Goal: Information Seeking & Learning: Learn about a topic

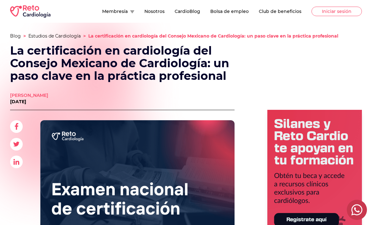
click at [49, 7] on img at bounding box center [30, 11] width 40 height 13
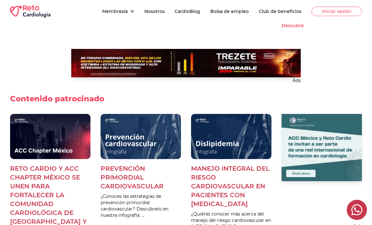
scroll to position [432, 0]
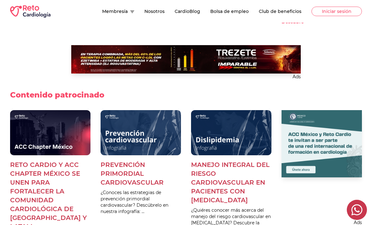
click at [208, 185] on p "Manejo integral del riesgo cardiovascular en pacientes con [MEDICAL_DATA]" at bounding box center [231, 182] width 80 height 44
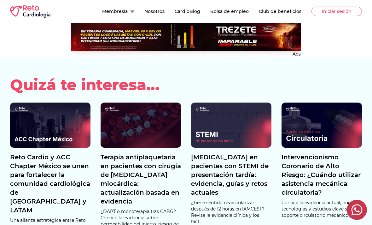
scroll to position [772, 0]
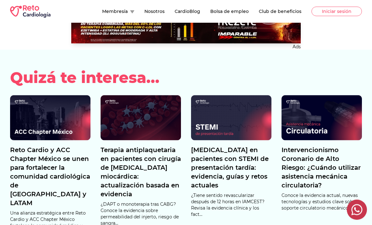
click at [175, 180] on p "Terapia antiplaquetaria en pacientes con cirugía de [MEDICAL_DATA] miocárdica: …" at bounding box center [141, 171] width 80 height 53
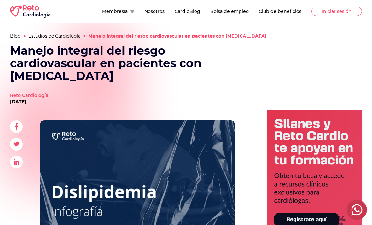
scroll to position [453, 0]
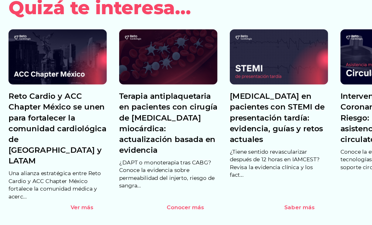
scroll to position [1038, 0]
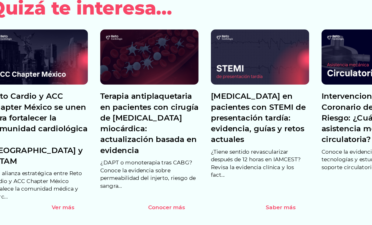
click at [191, 99] on p "[MEDICAL_DATA] en pacientes con STEMI de presentación tardía: evidencia, guías …" at bounding box center [231, 121] width 80 height 44
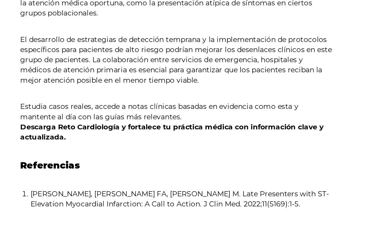
scroll to position [825, 0]
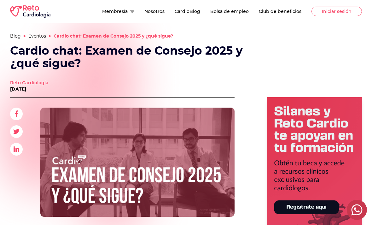
click at [200, 11] on button "CardioBlog" at bounding box center [188, 11] width 26 height 6
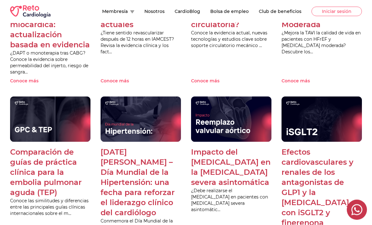
scroll to position [464, 0]
click at [64, 168] on p "Comparación de guías de práctica clínica para la embolia pulmonar aguda (TEP)" at bounding box center [50, 172] width 80 height 50
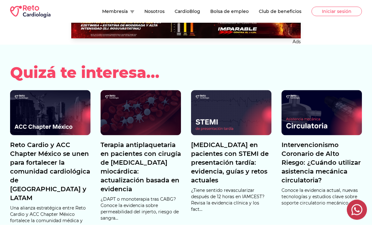
scroll to position [1014, 0]
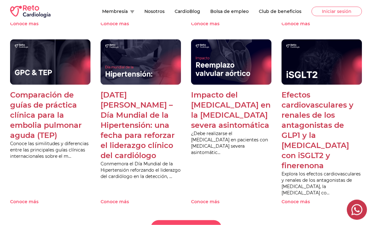
scroll to position [522, 0]
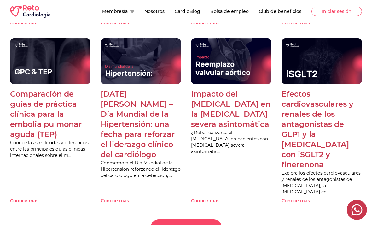
click at [151, 113] on p "17 de mayo – Día Mundial de la Hipertensión: una fecha para reforzar el lideraz…" at bounding box center [141, 124] width 80 height 71
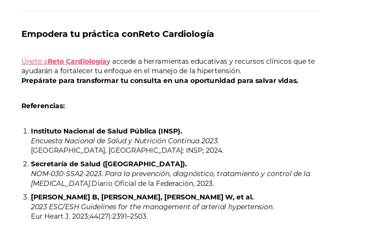
scroll to position [460, 0]
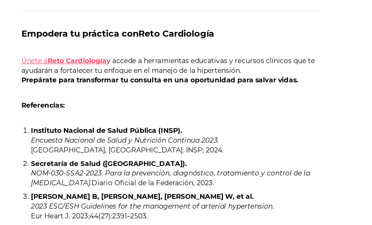
click at [68, 102] on strong "Reto Cardiología" at bounding box center [76, 105] width 39 height 6
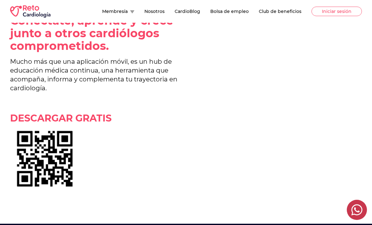
scroll to position [159, 0]
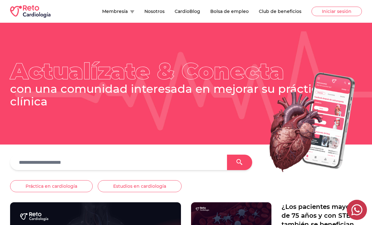
click at [178, 12] on button "CardioBlog" at bounding box center [188, 11] width 26 height 6
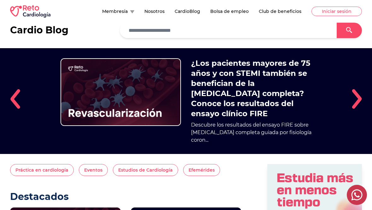
click at [215, 3] on div "Membresía Nosotros CardioBlog Bolsa de empleo Club de beneficios Iniciar sesión" at bounding box center [186, 11] width 372 height 23
click at [220, 10] on button "Bolsa de empleo" at bounding box center [229, 11] width 39 height 6
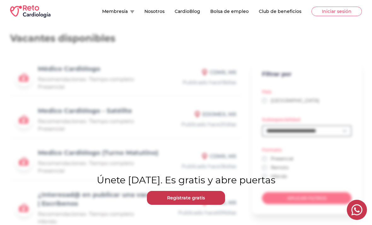
click at [197, 196] on link "Regístrate gratis" at bounding box center [186, 198] width 78 height 14
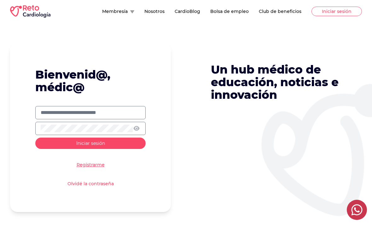
click at [119, 113] on input "text" at bounding box center [91, 113] width 100 height 8
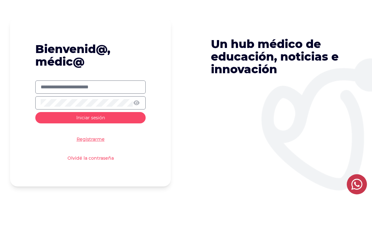
scroll to position [26, 0]
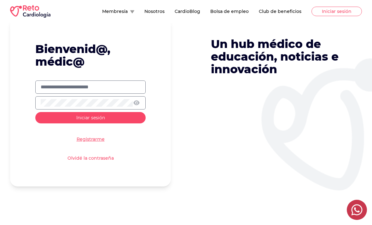
type input "**********"
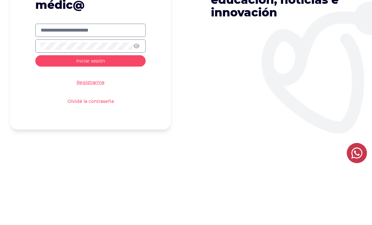
click at [58, 112] on button "Iniciar sesión" at bounding box center [90, 117] width 110 height 11
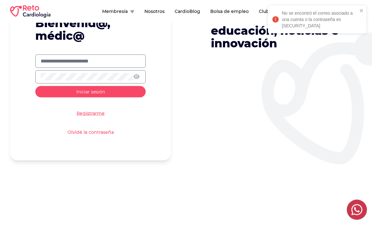
scroll to position [51, 0]
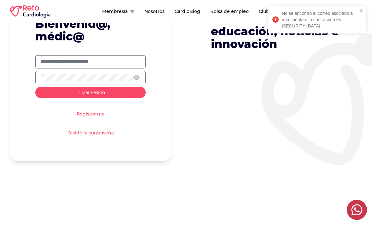
click at [86, 116] on link "Registrarme" at bounding box center [91, 114] width 28 height 6
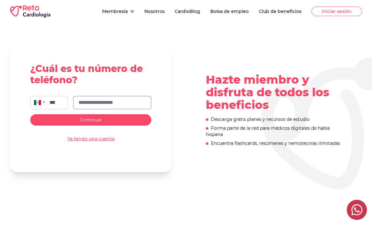
click at [142, 104] on input "text" at bounding box center [113, 103] width 68 height 8
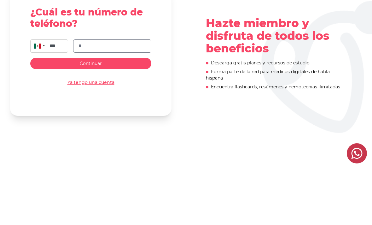
type input "**"
type input "**********"
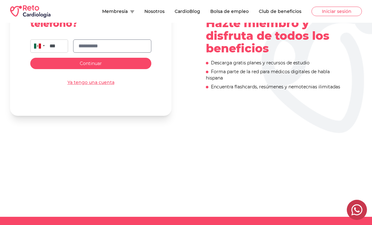
click at [65, 66] on button "Continuar" at bounding box center [90, 63] width 121 height 11
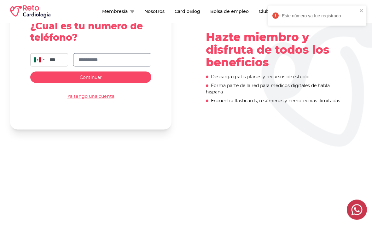
scroll to position [0, 0]
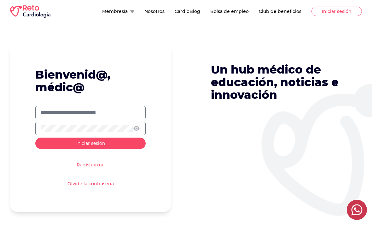
click at [43, 112] on input "text" at bounding box center [91, 113] width 100 height 8
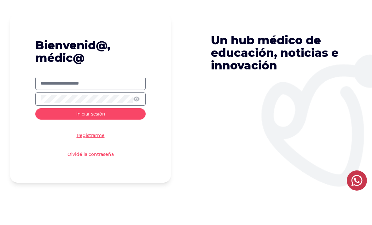
type input "**********"
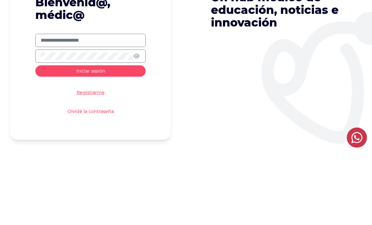
click at [54, 138] on button "Iniciar sesión" at bounding box center [90, 143] width 110 height 11
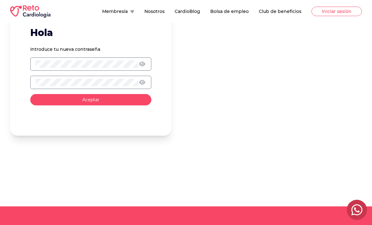
scroll to position [46, 0]
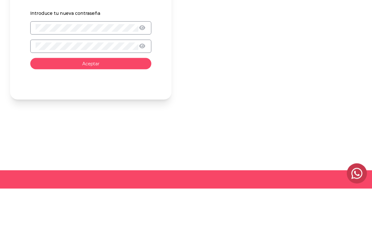
click at [71, 94] on button "Aceptar" at bounding box center [90, 99] width 121 height 11
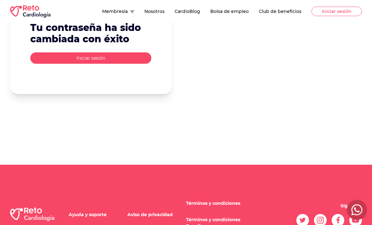
scroll to position [51, 0]
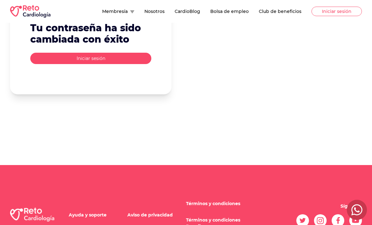
click at [56, 56] on button "Iniciar sesión" at bounding box center [90, 58] width 121 height 11
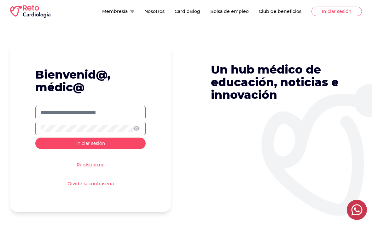
click at [44, 110] on input "text" at bounding box center [91, 113] width 100 height 8
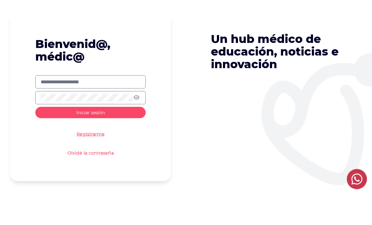
type input "**********"
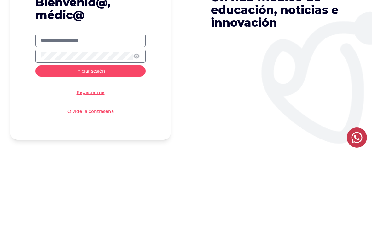
click at [56, 138] on button "Iniciar sesión" at bounding box center [90, 143] width 110 height 11
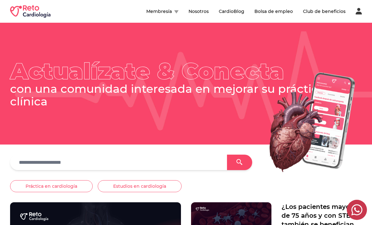
click at [274, 14] on button "Bolsa de empleo" at bounding box center [274, 11] width 39 height 6
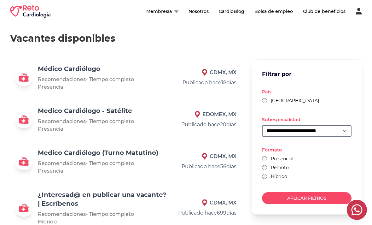
click at [45, 87] on span "Presencial" at bounding box center [51, 87] width 27 height 6
click at [21, 78] on img at bounding box center [24, 78] width 18 height 18
click at [232, 65] on div "Médico Cardiólogo Recomendaciones - Tiempo completo Presencial CDMX, MX Publica…" at bounding box center [126, 77] width 232 height 37
click at [226, 74] on p "CDMX, MX" at bounding box center [204, 73] width 65 height 8
click at [50, 71] on link "Médico Cardiólogo" at bounding box center [69, 69] width 62 height 8
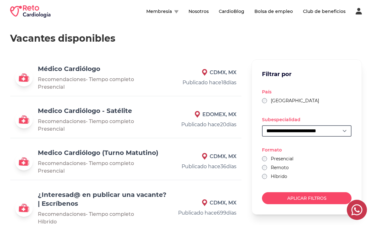
click at [47, 110] on link "Medico Cardiólogo - Satélite" at bounding box center [85, 111] width 94 height 8
click at [50, 151] on link "Medico Cardiólogo (Turno Matutino)" at bounding box center [98, 153] width 121 height 8
click at [53, 8] on div "Membresía Nosotros CardioBlog Bolsa de empleo Club de beneficios" at bounding box center [186, 11] width 352 height 13
click at [47, 9] on img at bounding box center [30, 11] width 40 height 13
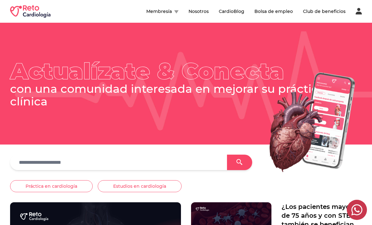
click at [278, 8] on button "Bolsa de empleo" at bounding box center [274, 11] width 39 height 6
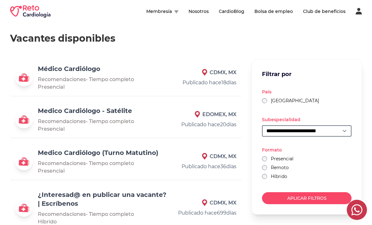
click at [48, 69] on link "Médico Cardiólogo" at bounding box center [69, 69] width 62 height 8
